Goal: Navigation & Orientation: Find specific page/section

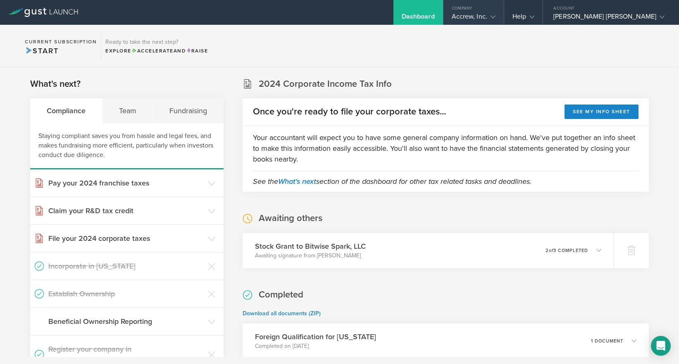
click at [504, 19] on div "Accrew, Inc." at bounding box center [474, 18] width 60 height 12
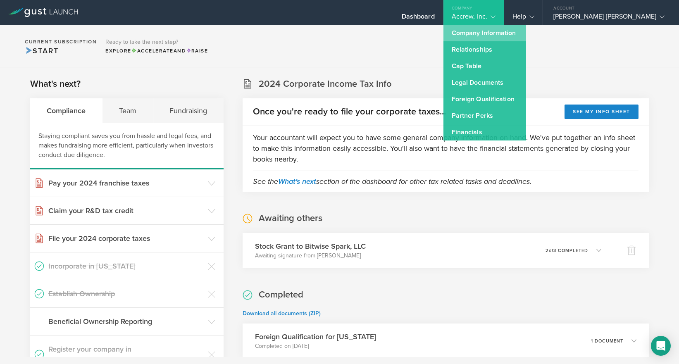
click at [511, 35] on link "Company Information" at bounding box center [485, 33] width 83 height 17
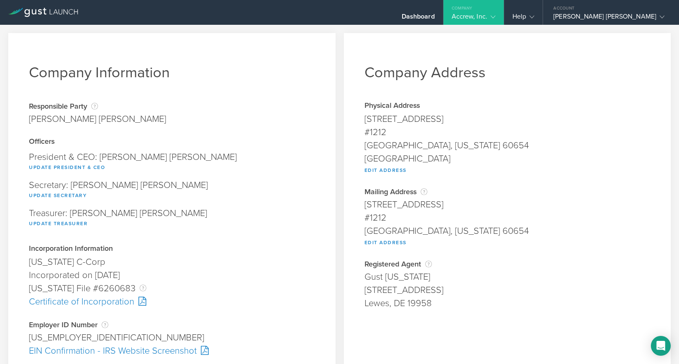
click at [504, 16] on div "Accrew, Inc." at bounding box center [474, 18] width 60 height 12
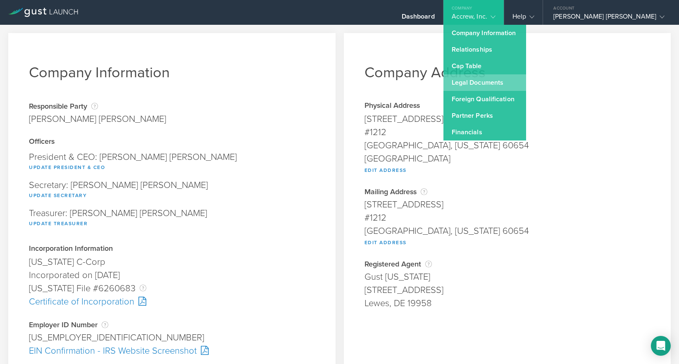
click at [506, 76] on link "Legal Documents" at bounding box center [485, 82] width 83 height 17
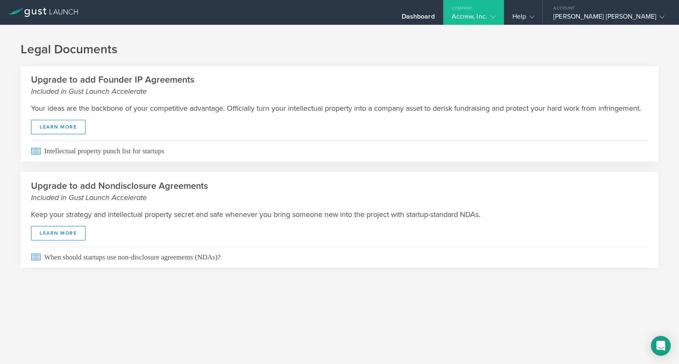
click at [504, 18] on div "Accrew, Inc." at bounding box center [474, 18] width 60 height 12
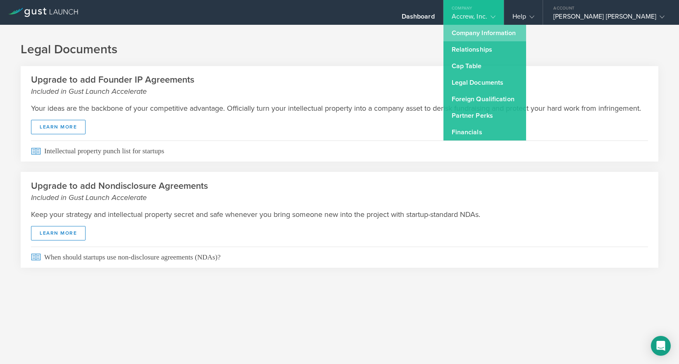
click at [504, 28] on link "Company Information" at bounding box center [485, 33] width 83 height 17
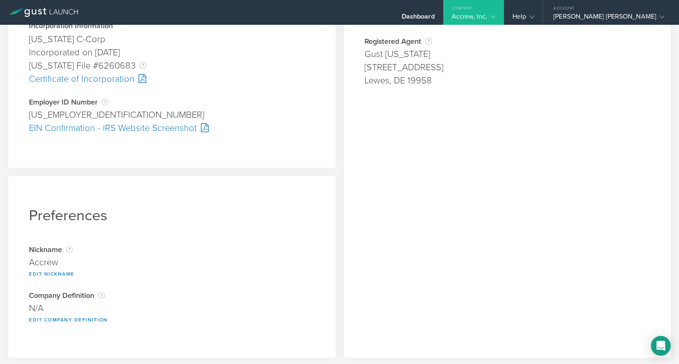
scroll to position [224, 0]
